Goal: Task Accomplishment & Management: Complete application form

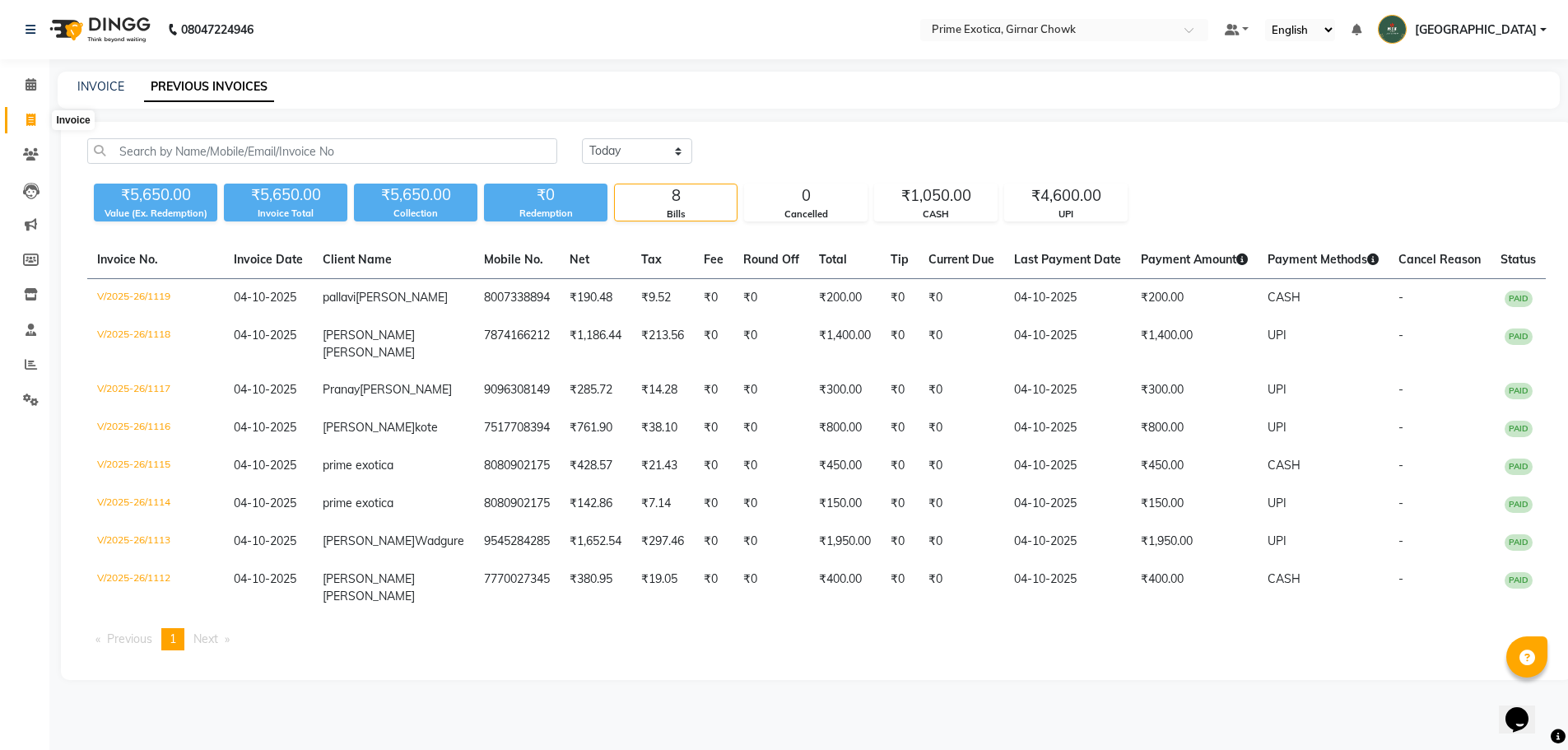
click at [35, 117] on icon at bounding box center [30, 119] width 9 height 13
select select "service"
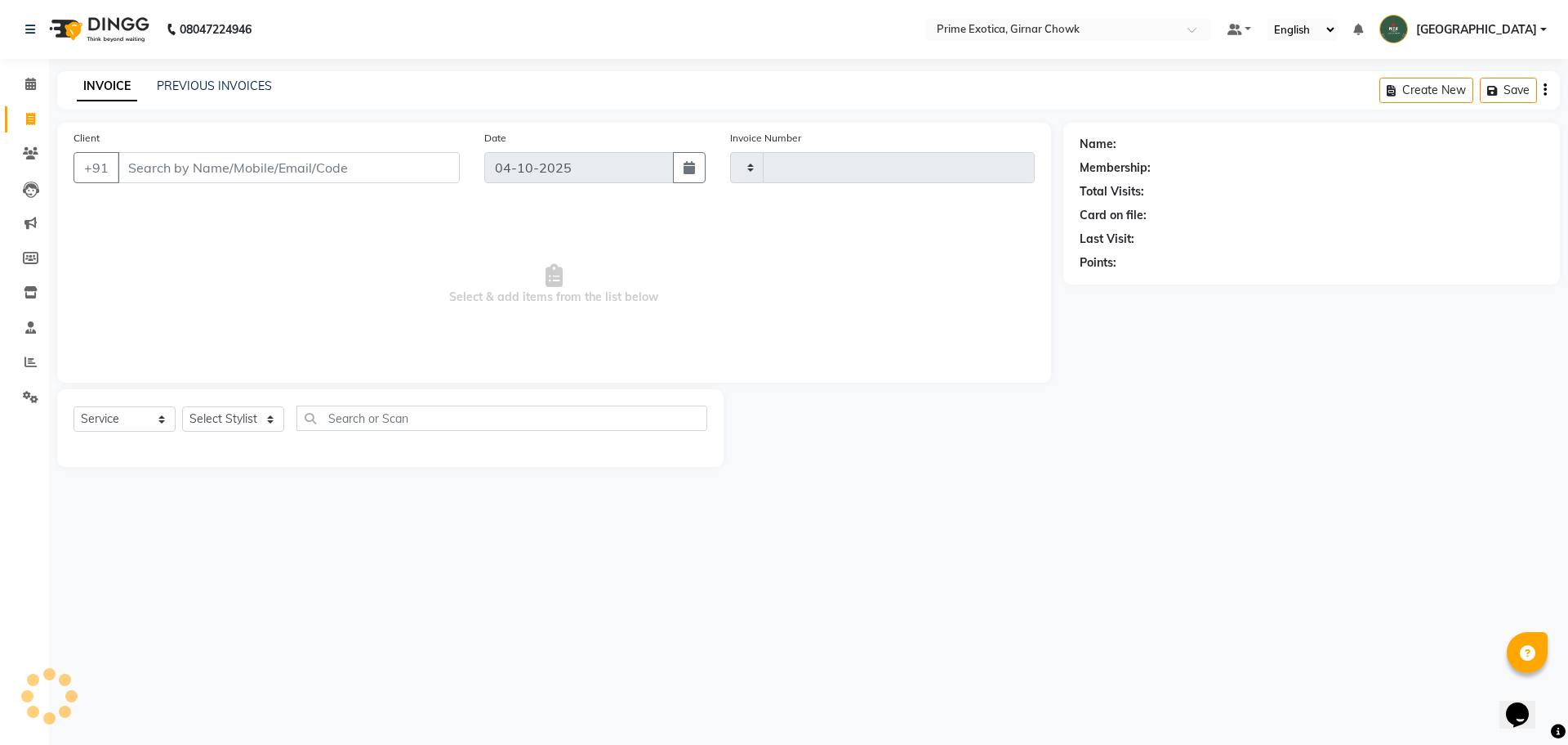
type input "1120"
select select "5796"
click at [325, 182] on input "Client" at bounding box center [288, 167] width 342 height 31
click at [327, 172] on input "Client" at bounding box center [288, 167] width 342 height 31
type input "8888491871"
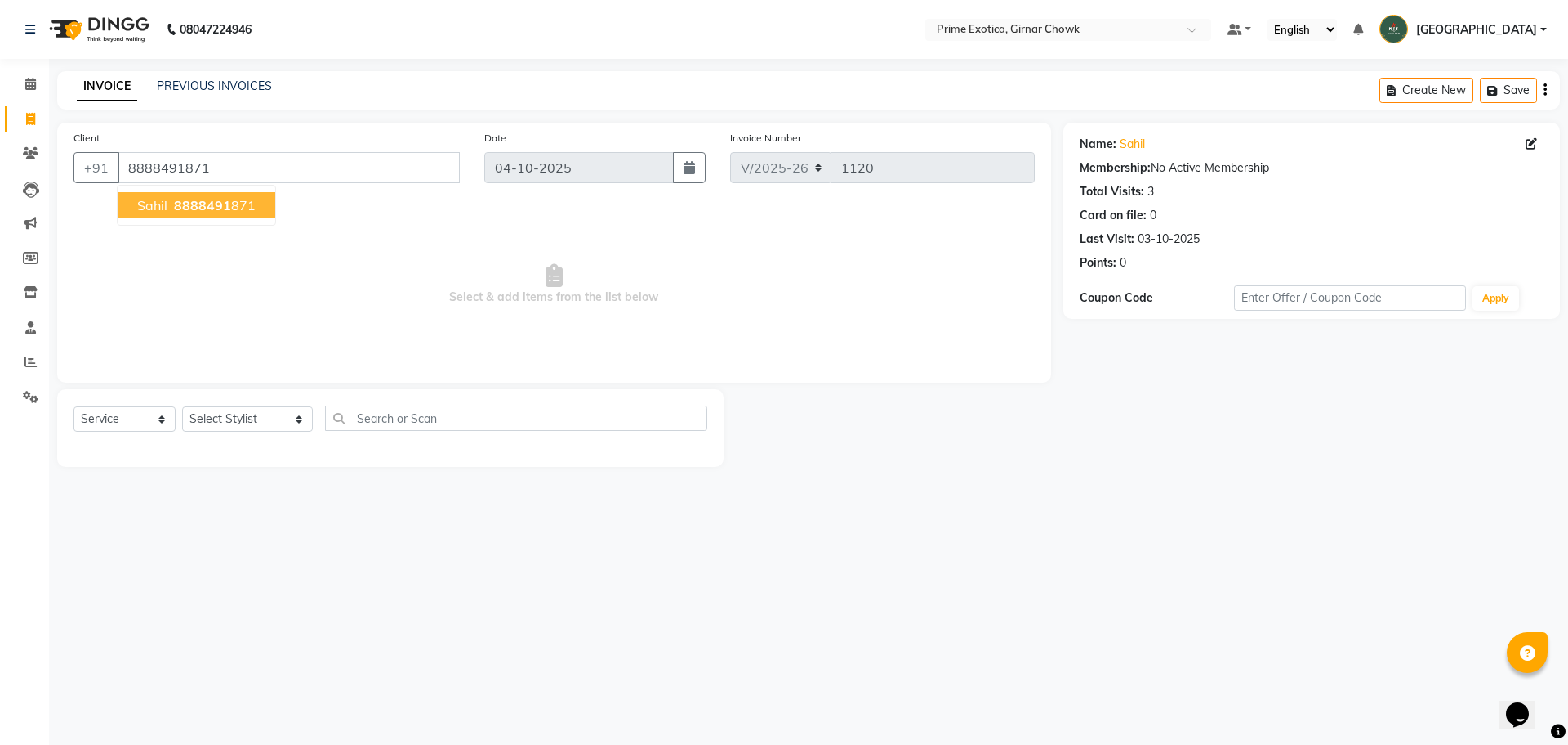
click at [203, 211] on span "8888491" at bounding box center [203, 205] width 58 height 16
click at [239, 420] on select "Select Stylist [PERSON_NAME] ADMIN [PERSON_NAME] [PERSON_NAME] [PERSON_NAME] [P…" at bounding box center [248, 419] width 131 height 25
select select "80005"
click at [183, 407] on select "Select Stylist [PERSON_NAME] ADMIN [PERSON_NAME] [PERSON_NAME] [PERSON_NAME] [P…" at bounding box center [248, 419] width 131 height 25
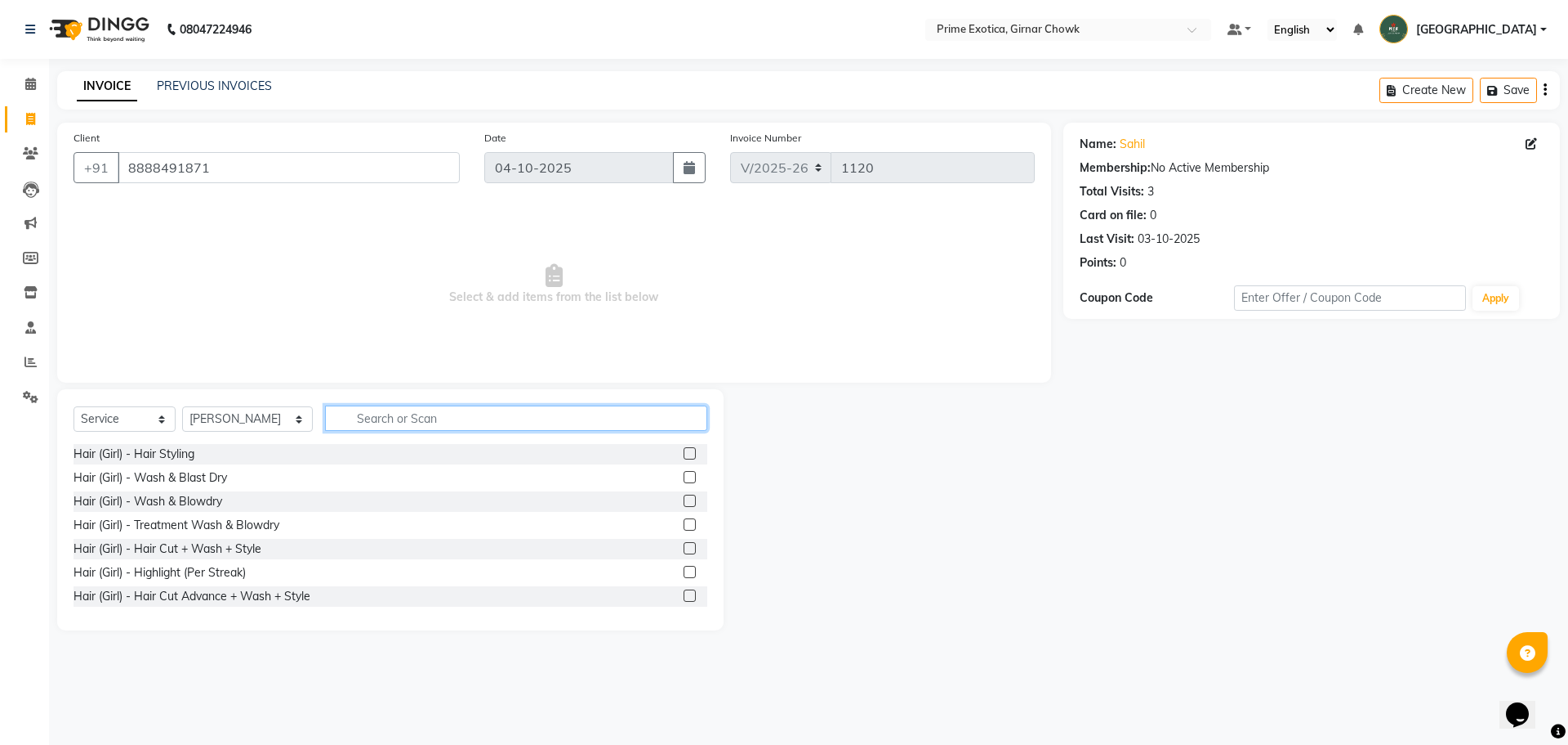
click at [366, 418] on input "text" at bounding box center [516, 418] width 382 height 25
type input "wash"
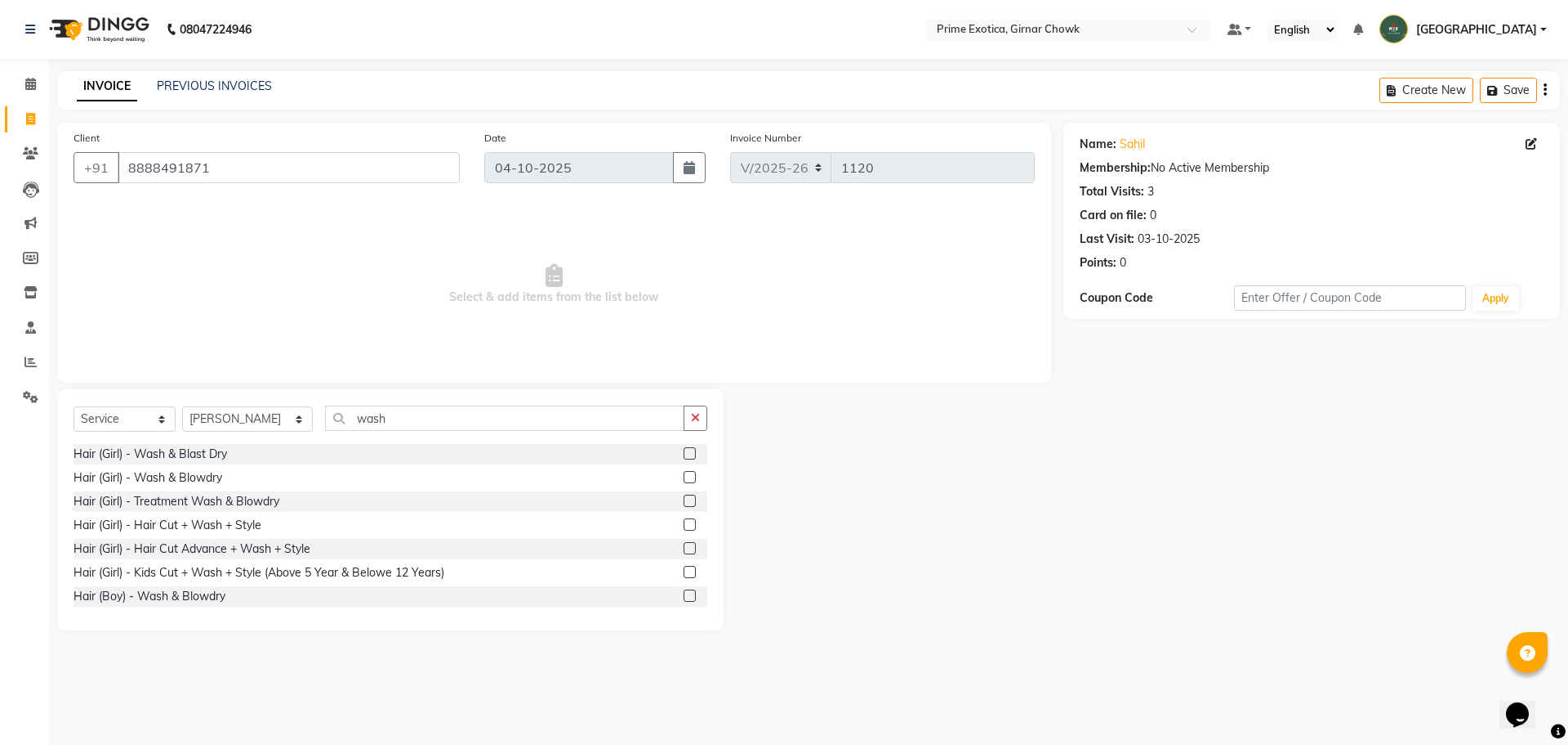
drag, startPoint x: 179, startPoint y: 594, endPoint x: 177, endPoint y: 586, distance: 8.2
click at [178, 594] on div "Hair (Boy) - Wash & Blowdry" at bounding box center [150, 596] width 152 height 17
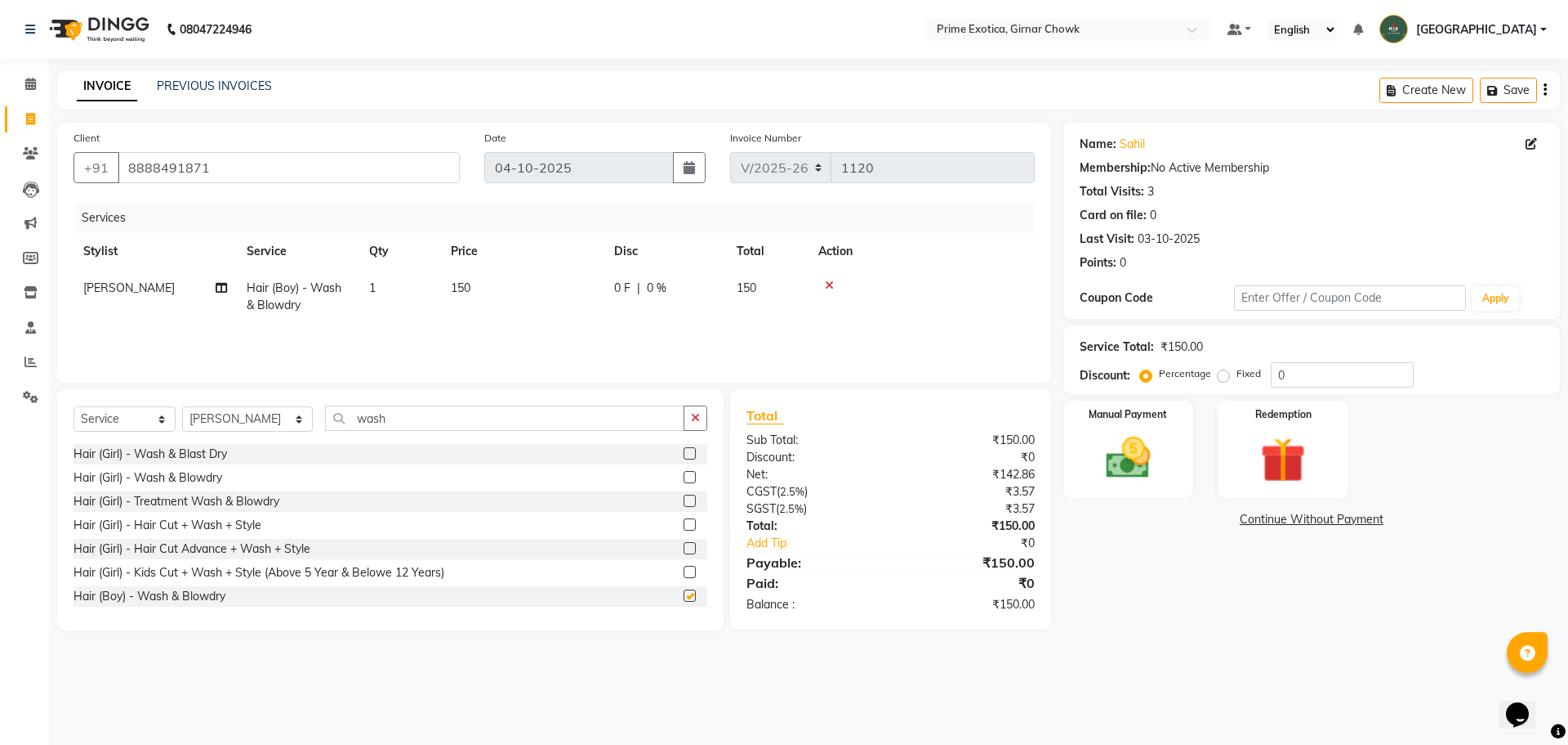
checkbox input "false"
click at [445, 306] on td "150" at bounding box center [523, 297] width 163 height 54
select select "80005"
click at [550, 292] on input "150" at bounding box center [600, 292] width 144 height 25
type input "200"
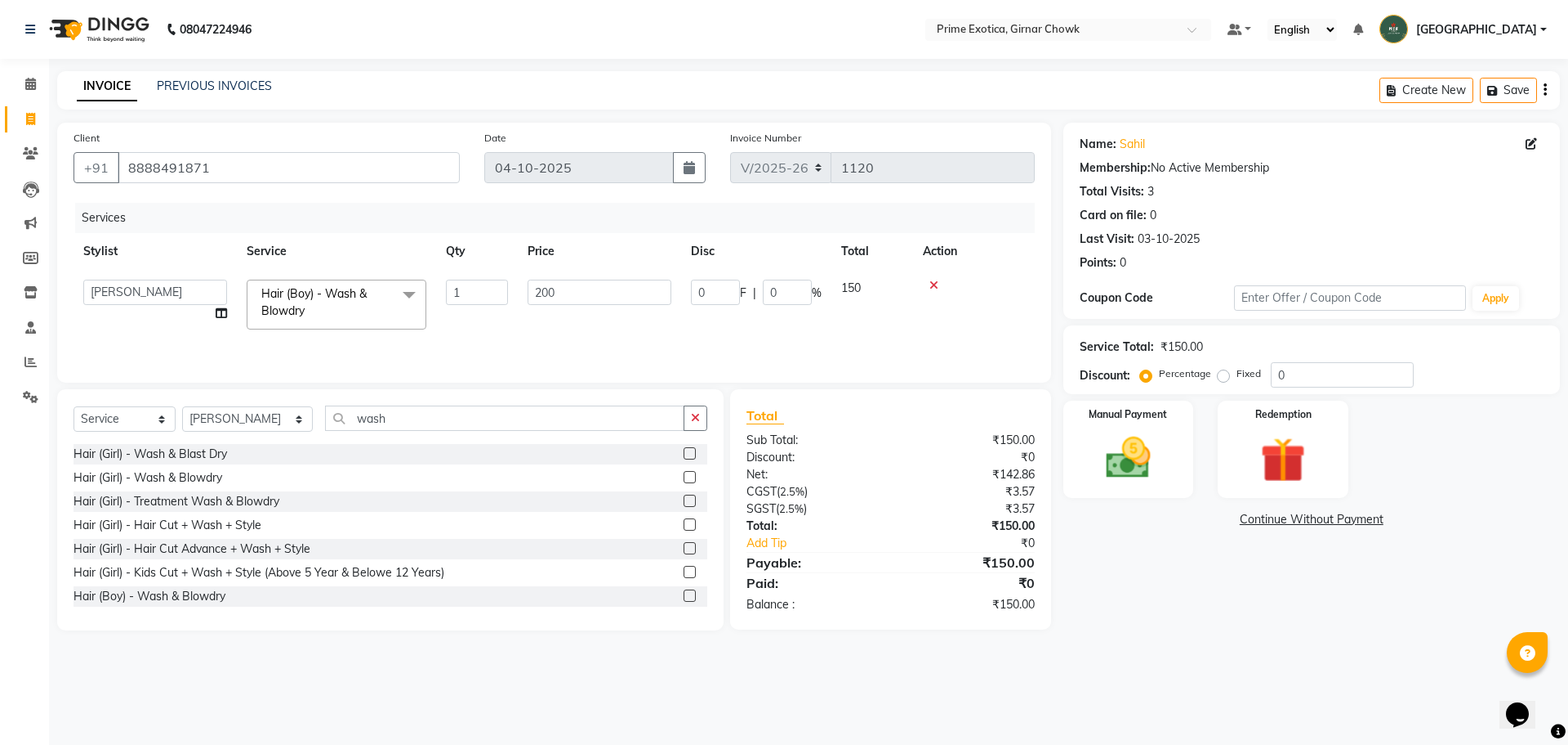
click at [546, 330] on div "Services Stylist Service Qty Price Disc Total Action [PERSON_NAME] ADMIN [PERSO…" at bounding box center [554, 285] width 962 height 163
click at [1160, 470] on img at bounding box center [1128, 458] width 76 height 54
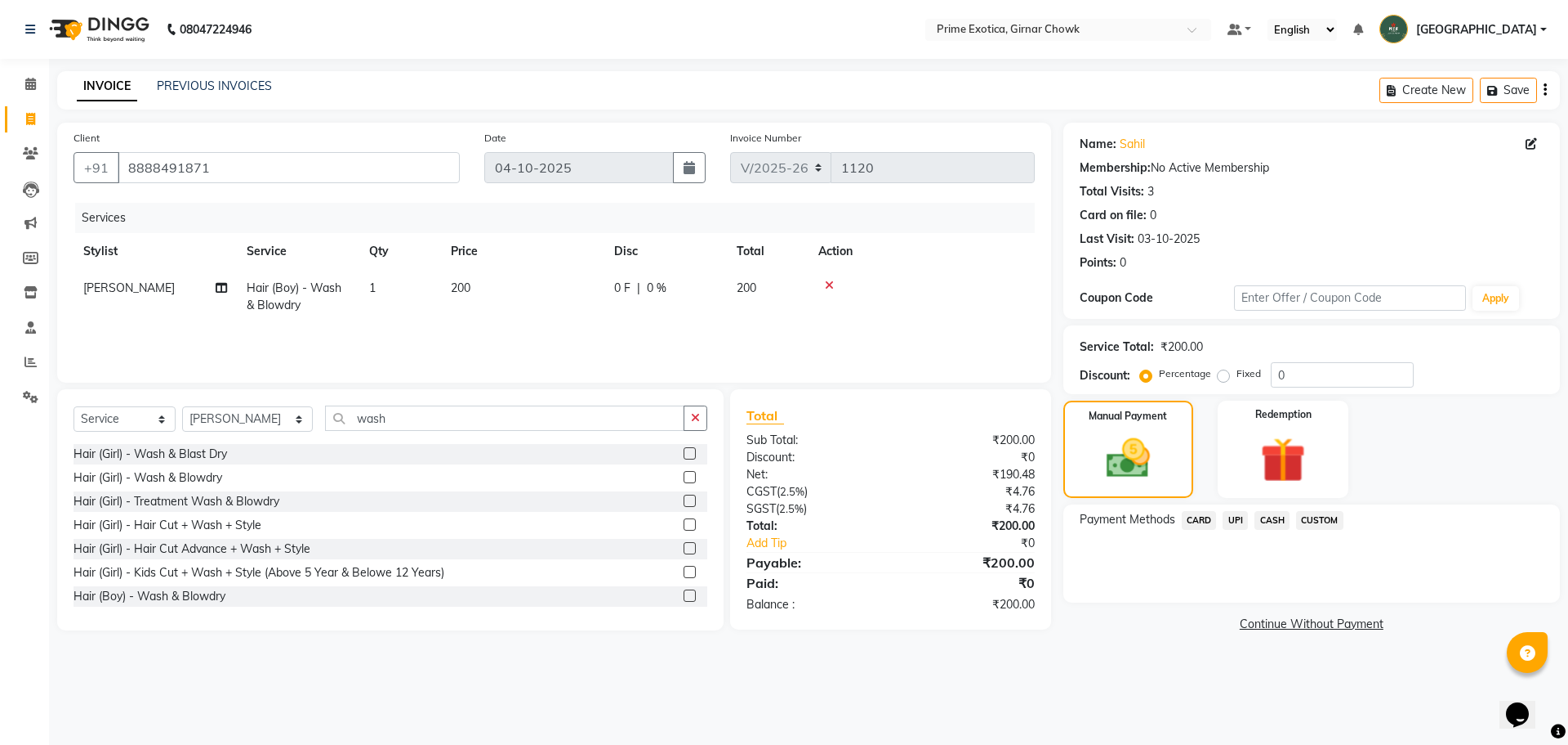
click at [1236, 521] on span "UPI" at bounding box center [1236, 520] width 25 height 19
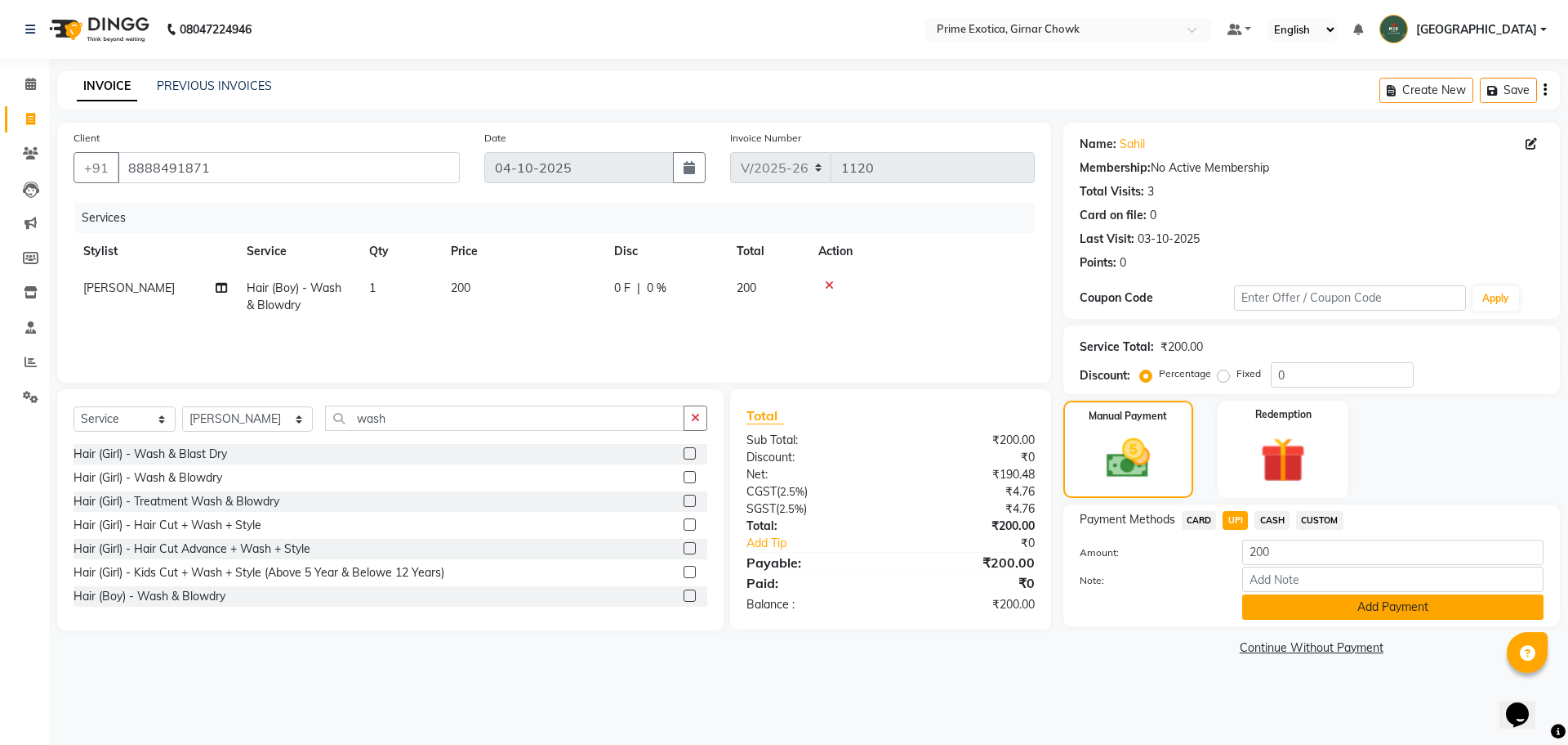
click at [1295, 608] on button "Add Payment" at bounding box center [1393, 607] width 302 height 25
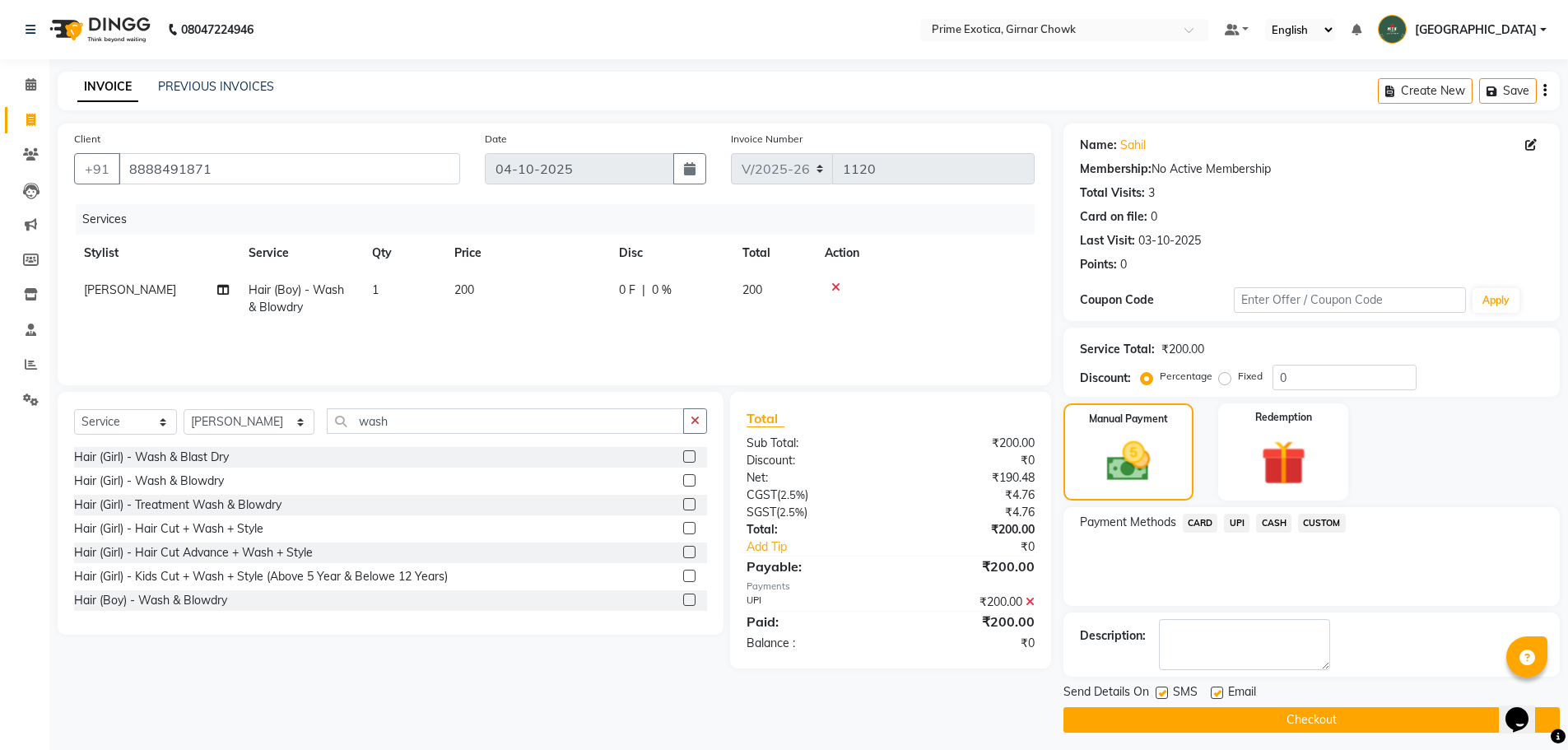
click at [1303, 711] on button "Checkout" at bounding box center [1311, 719] width 497 height 25
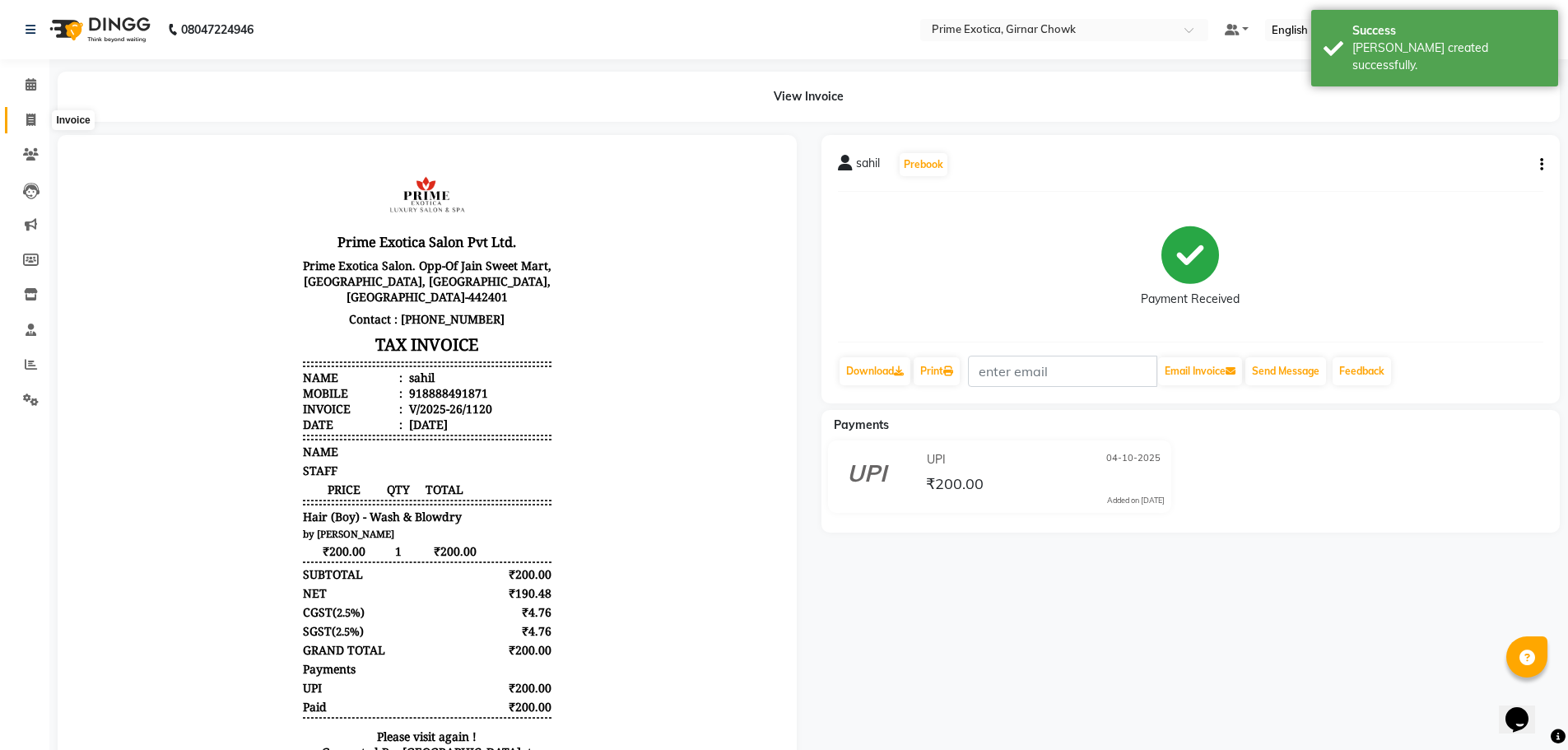
click at [30, 114] on icon at bounding box center [30, 119] width 9 height 13
select select "5796"
select select "service"
